Goal: Information Seeking & Learning: Compare options

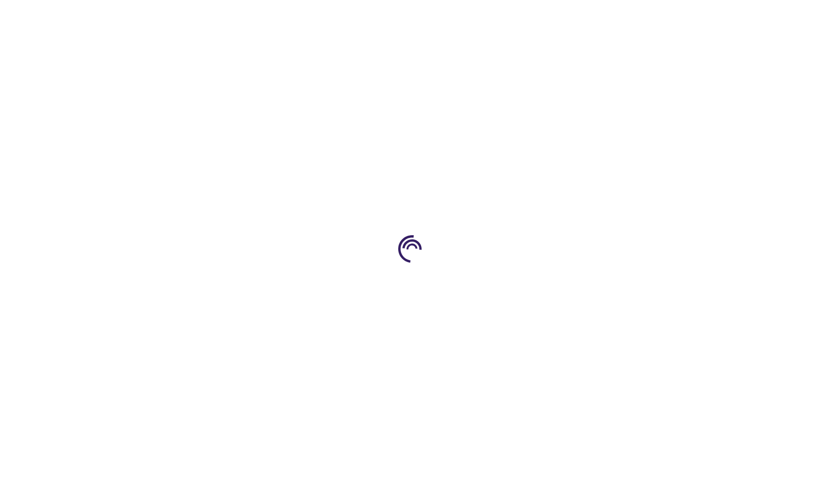
type input "0"
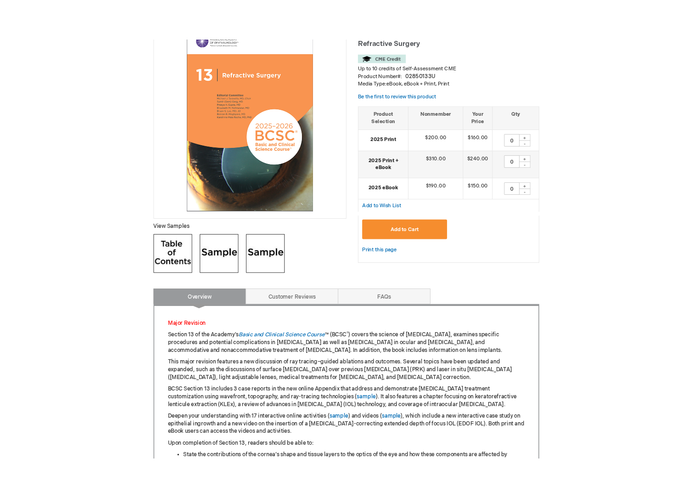
scroll to position [102, 0]
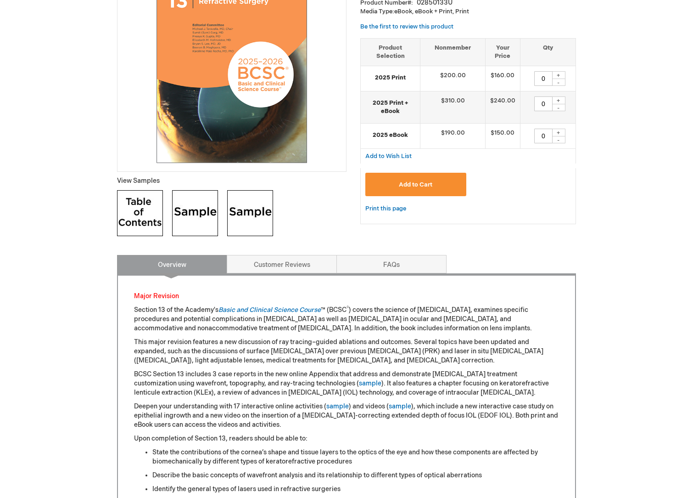
scroll to position [204, 0]
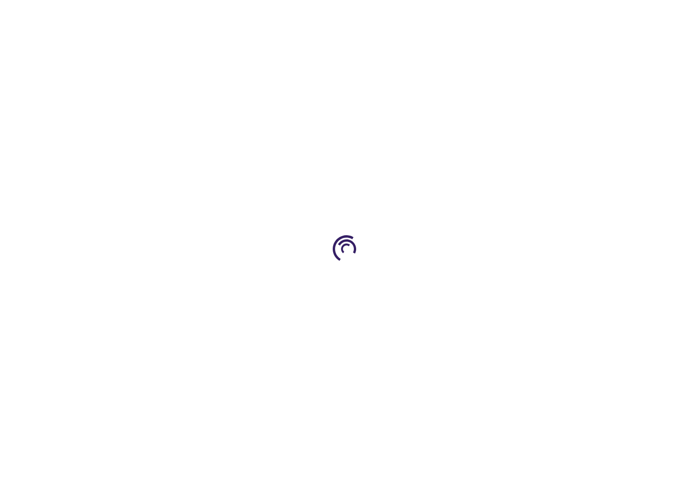
type input "0"
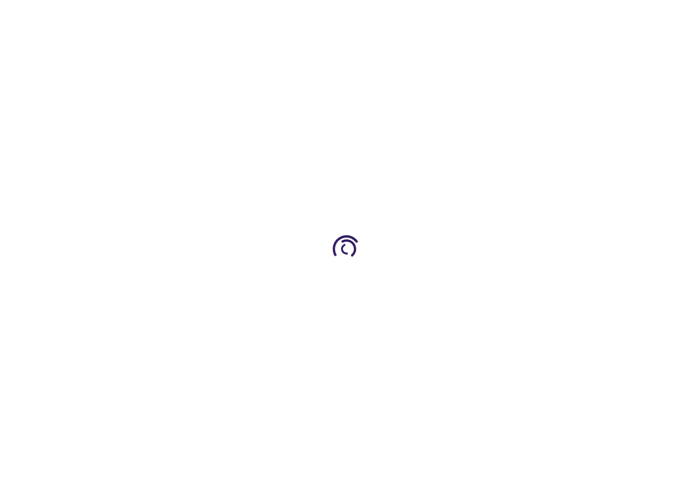
type input "0"
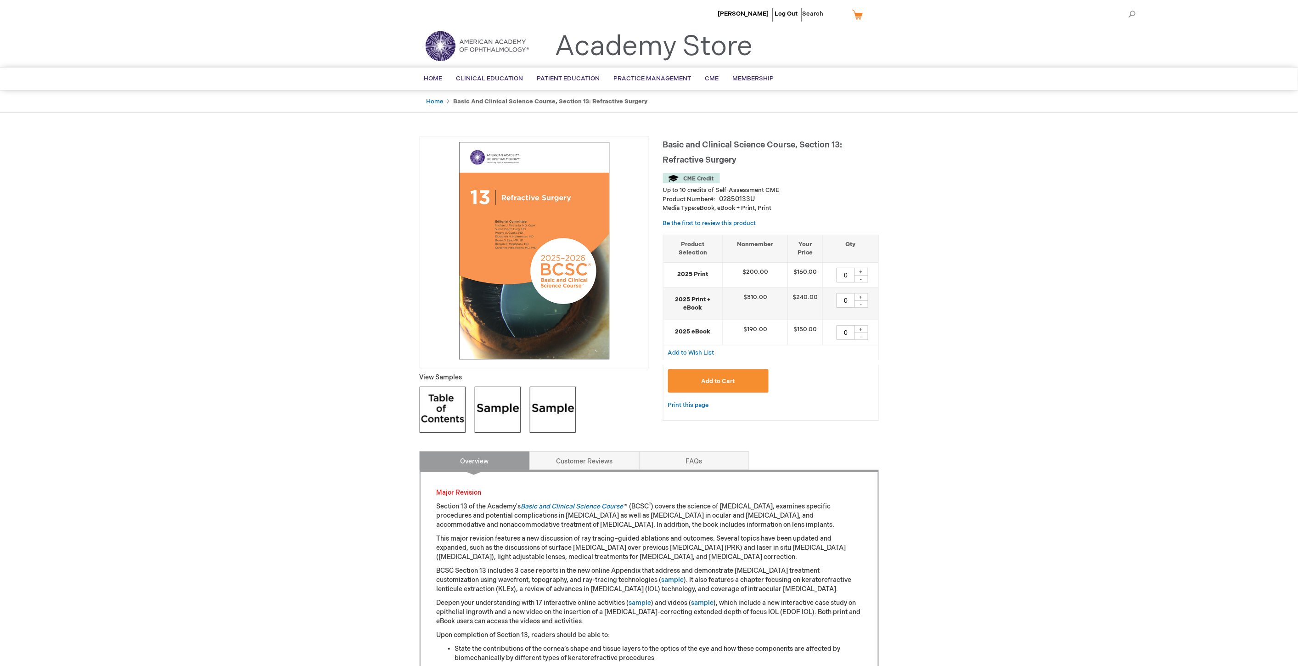
type input "MJTsang"
click at [642, 57] on link "Academy Store" at bounding box center [654, 46] width 198 height 33
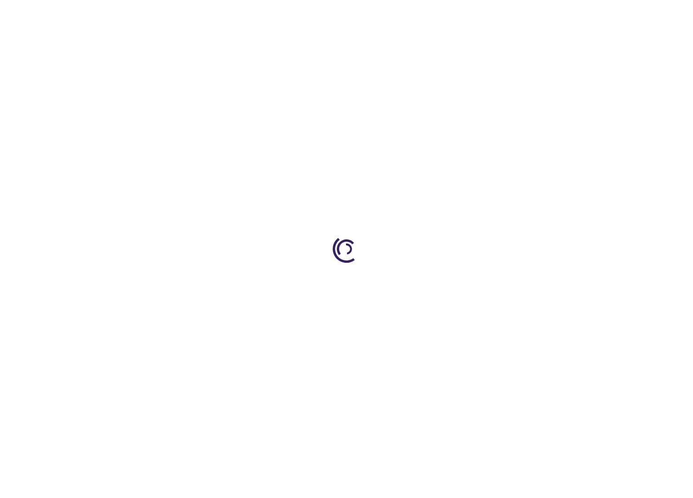
type input "0"
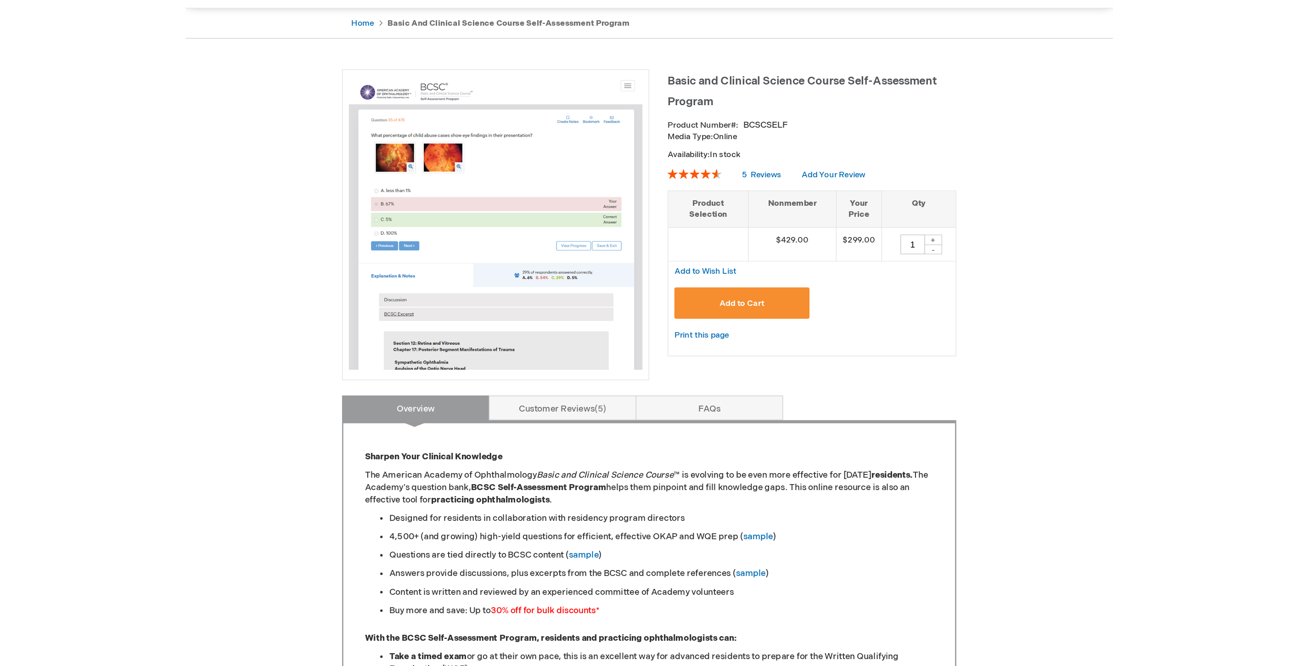
scroll to position [102, 0]
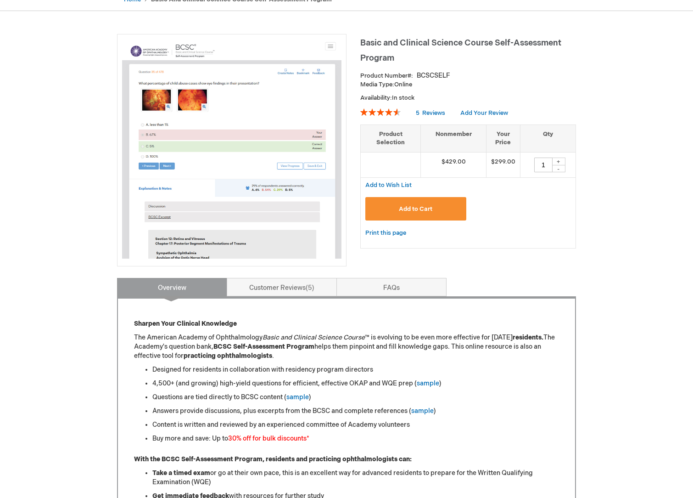
type input "MJTsang"
click at [619, 168] on div "MJ Tsang Log Out Search My Cart CLOSE RECENTLY ADDED ITEM(S) Close There are no…" at bounding box center [346, 498] width 693 height 1200
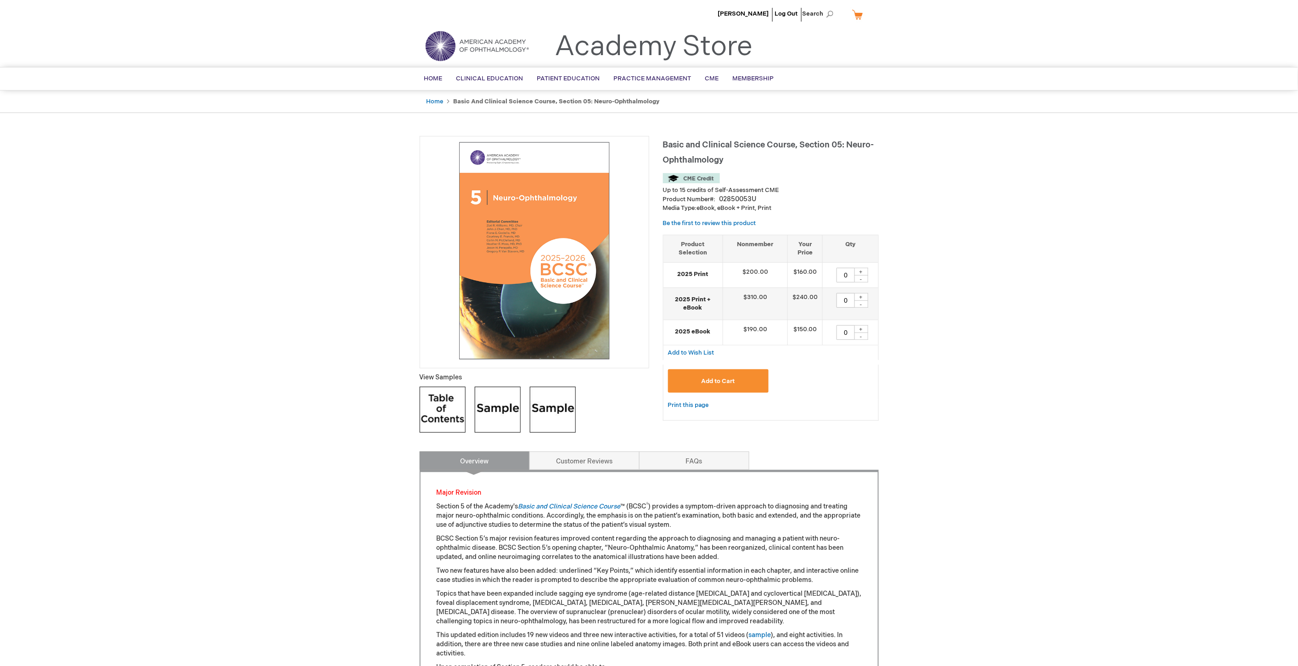
click at [640, 56] on link "Academy Store" at bounding box center [654, 46] width 198 height 33
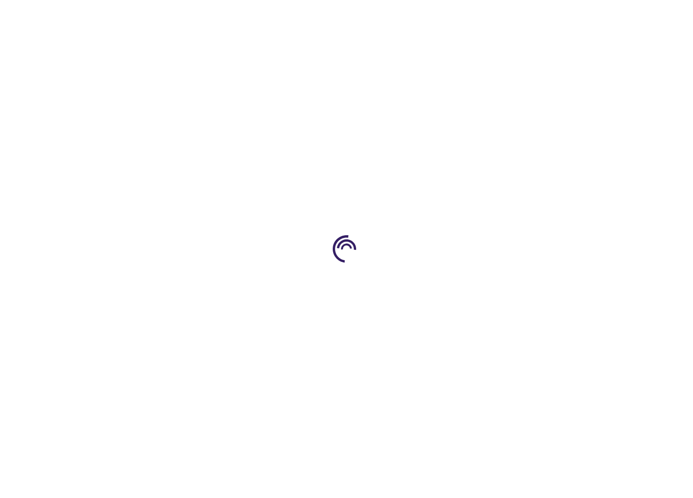
type input "0"
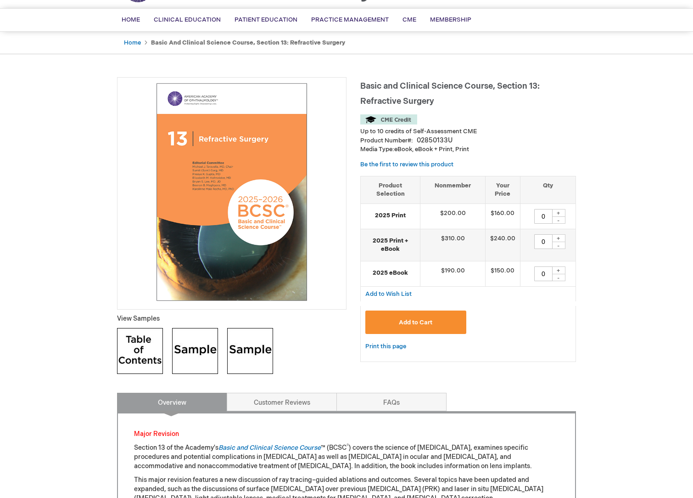
scroll to position [153, 0]
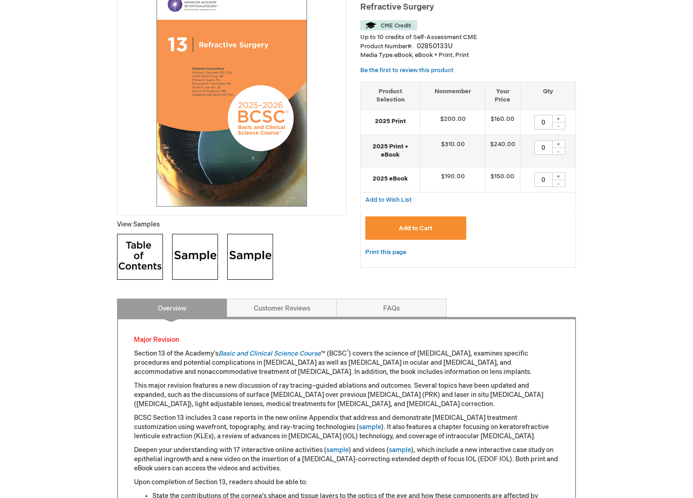
type input "MJTsang"
drag, startPoint x: 28, startPoint y: 328, endPoint x: 33, endPoint y: 328, distance: 5.0
click at [28, 328] on div "[PERSON_NAME] Log Out Search My Cart CLOSE RECENTLY ADDED ITEM(S) Close There a…" at bounding box center [346, 496] width 693 height 1298
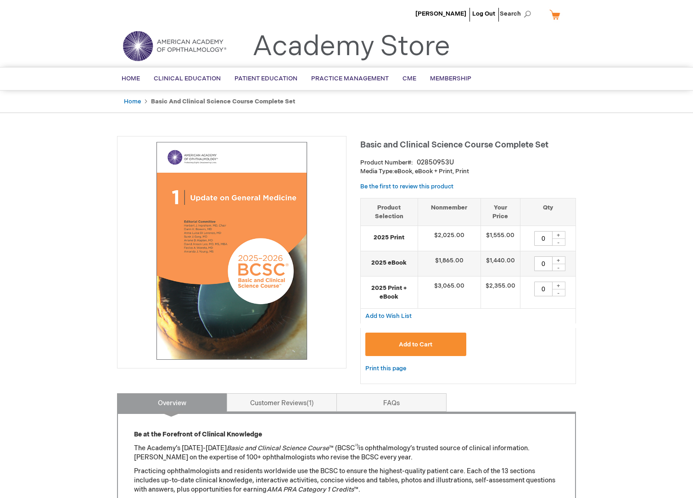
scroll to position [255, 0]
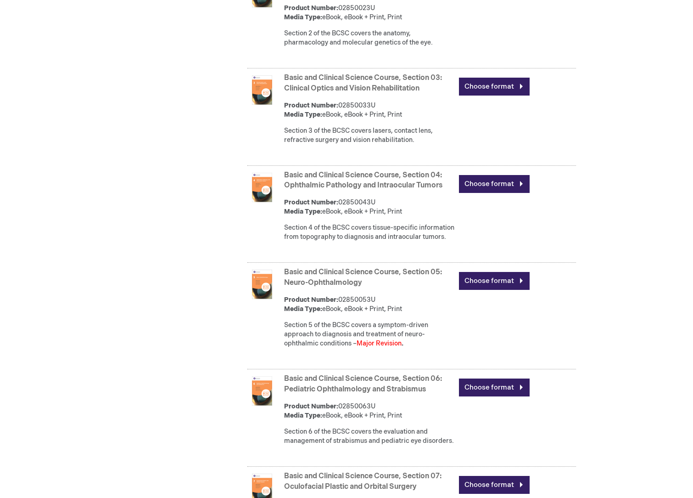
scroll to position [612, 0]
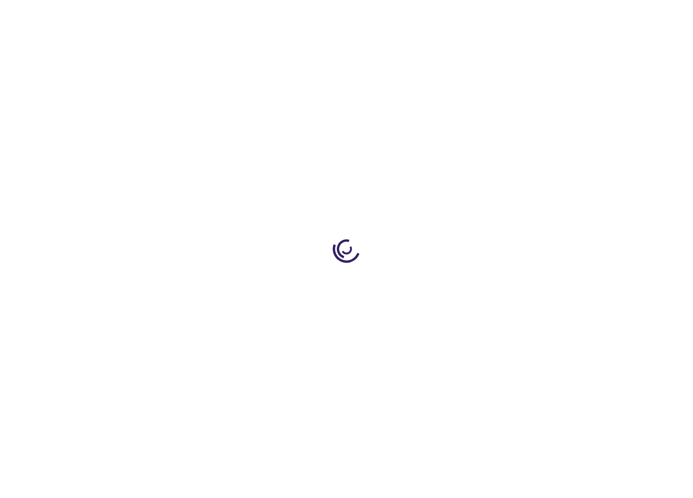
type input "1"
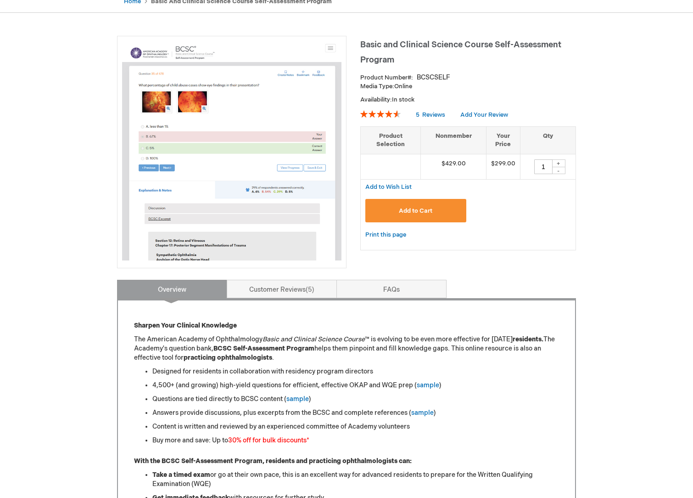
scroll to position [102, 0]
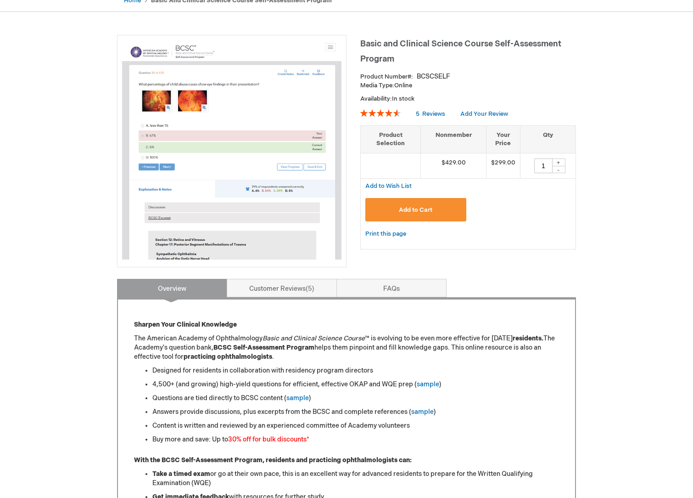
type input "MJTsang"
click at [577, 63] on main "Basic and Clinical Science Course Self-Assessment Program Product Number BCSCSE…" at bounding box center [346, 484] width 473 height 916
click at [532, 68] on div "Basic and Clinical Science Course Self-Assessment Program Product Number BCSCSE…" at bounding box center [468, 146] width 216 height 223
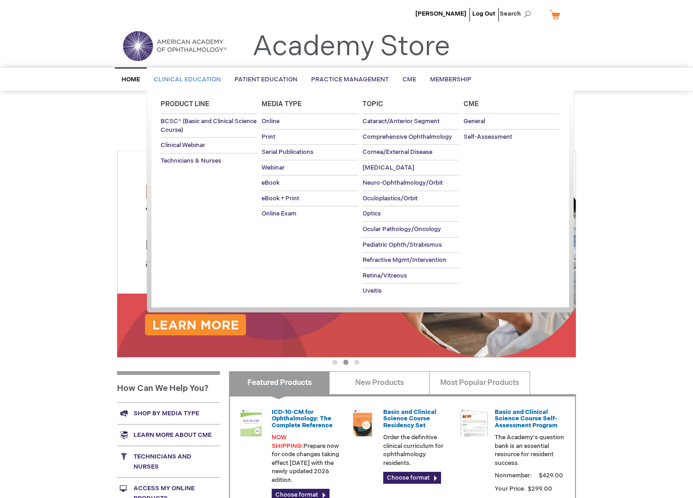
type input "MJTsang"
click at [156, 76] on span "Clinical Education" at bounding box center [187, 79] width 67 height 7
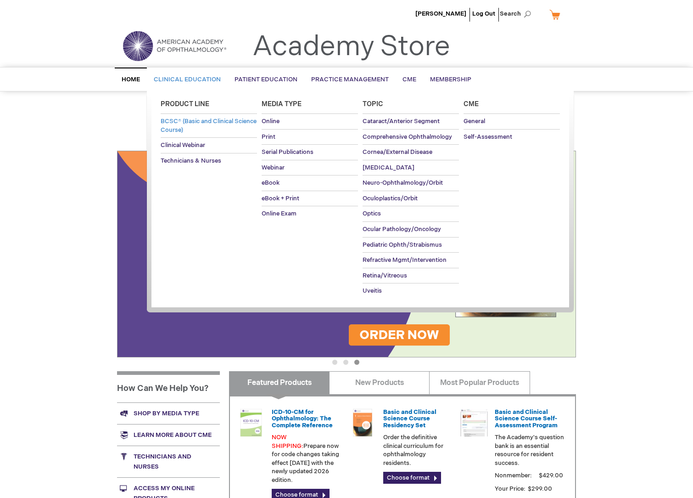
click at [166, 126] on span "BCSC® (Basic and Clinical Science Course)" at bounding box center [209, 126] width 96 height 16
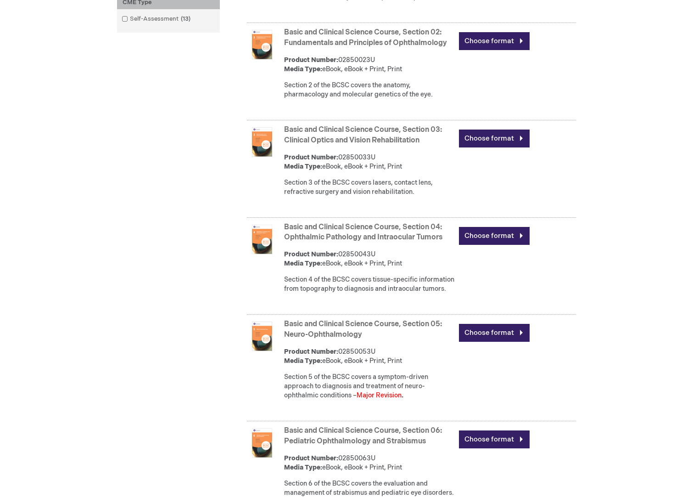
scroll to position [612, 0]
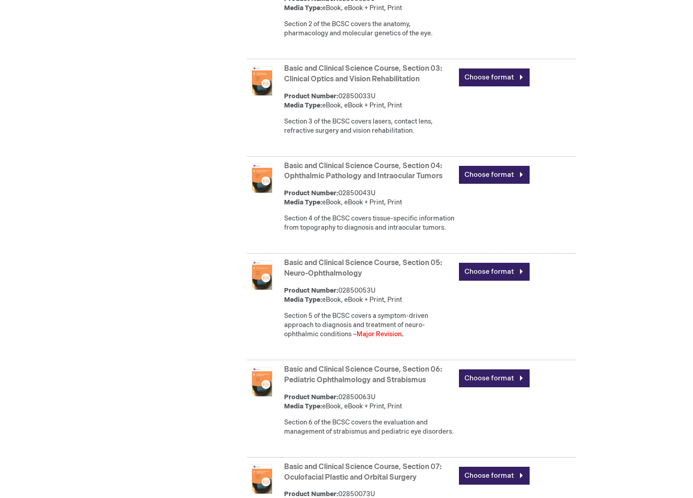
type input "MJTsang"
click at [537, 341] on div "Basic and Clinical Science Course, Section 05: Neuro-Ophthalmology Product Numb…" at bounding box center [430, 301] width 292 height 90
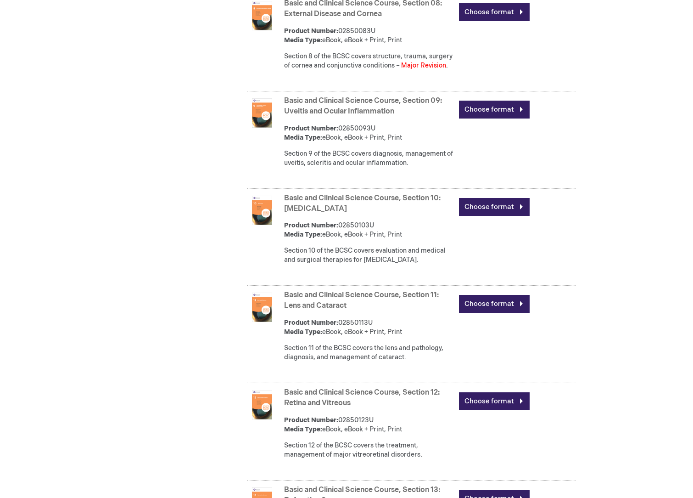
scroll to position [1275, 0]
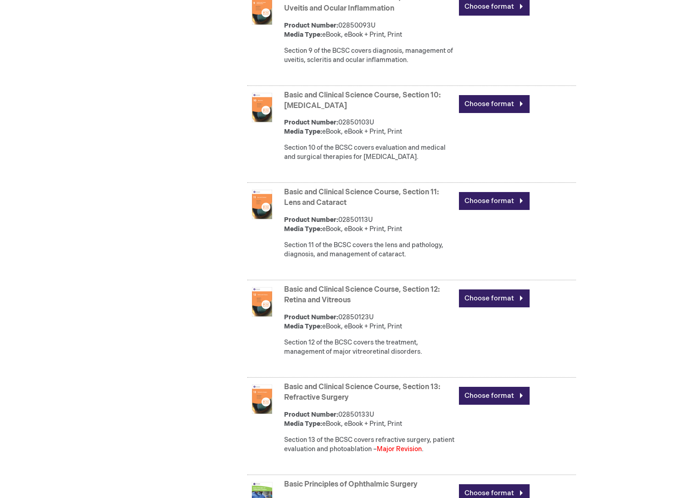
click at [370, 402] on link "Basic and Clinical Science Course, Section 13: Refractive Surgery" at bounding box center [362, 391] width 156 height 19
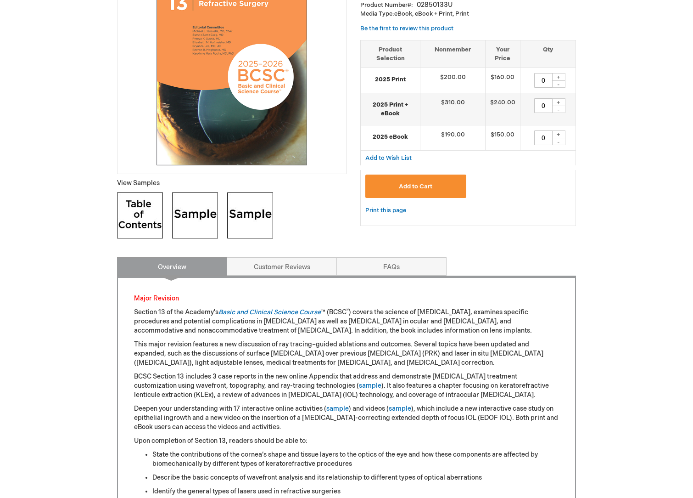
scroll to position [255, 0]
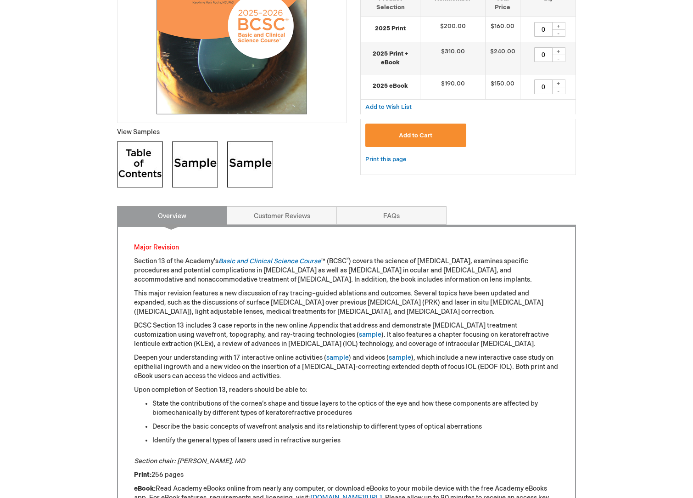
type input "MJTsang"
click at [185, 181] on img at bounding box center [195, 164] width 46 height 46
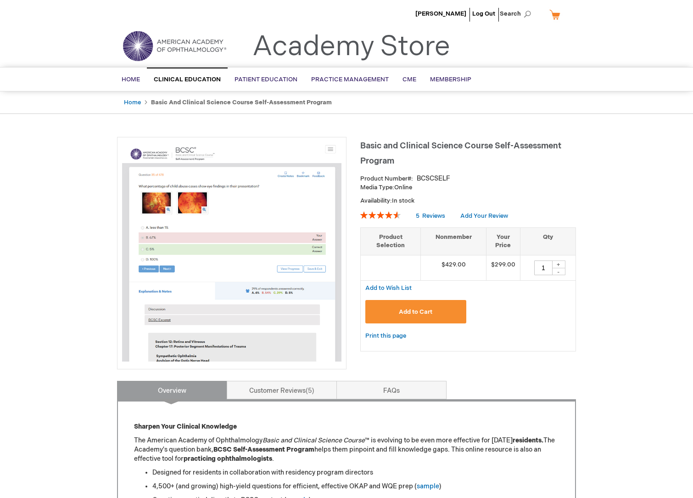
type input "MJTsang"
drag, startPoint x: 591, startPoint y: 127, endPoint x: 561, endPoint y: 135, distance: 30.5
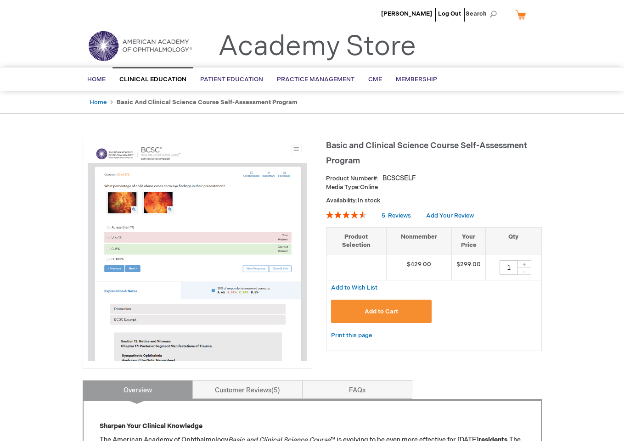
type input "1"
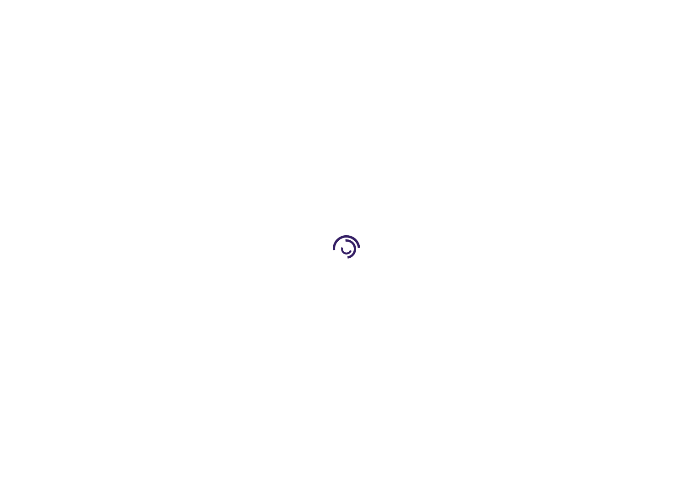
type input "0"
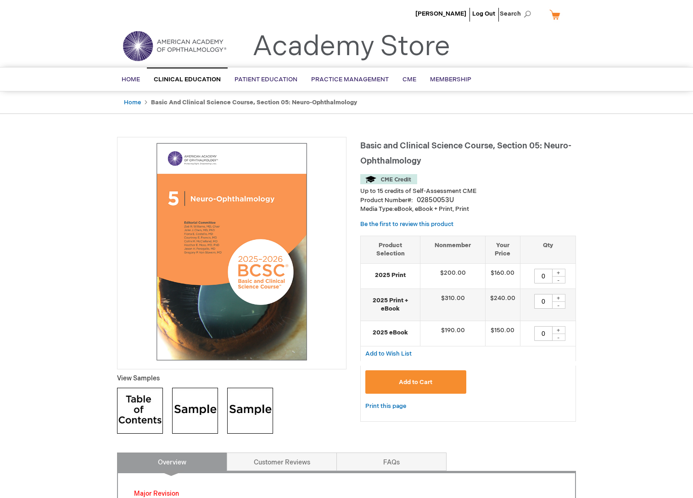
type input "MJTsang"
